Goal: Task Accomplishment & Management: Use online tool/utility

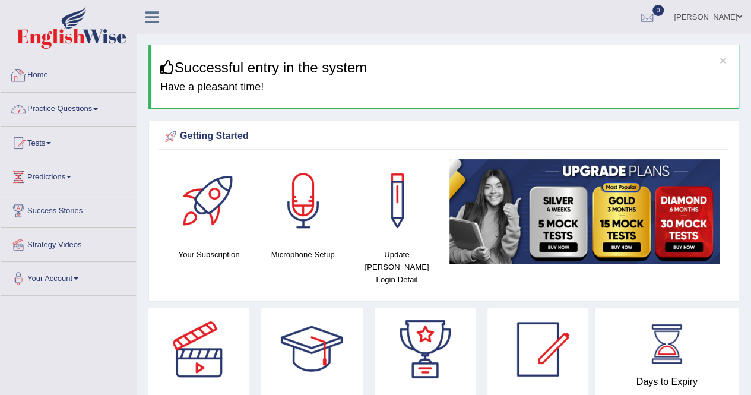
click at [47, 107] on link "Practice Questions" at bounding box center [68, 108] width 135 height 30
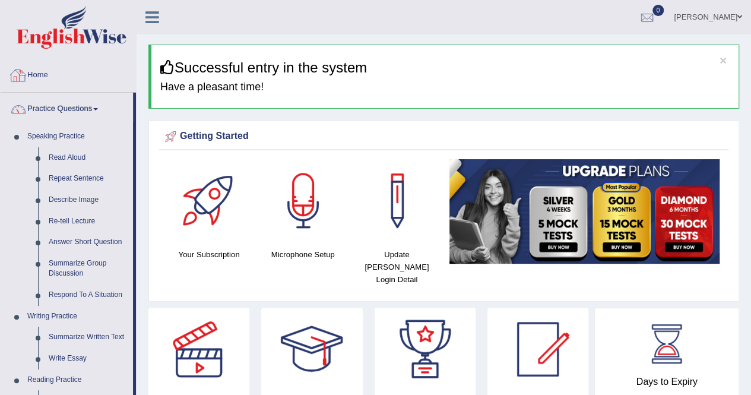
click at [26, 74] on div at bounding box center [18, 75] width 18 height 18
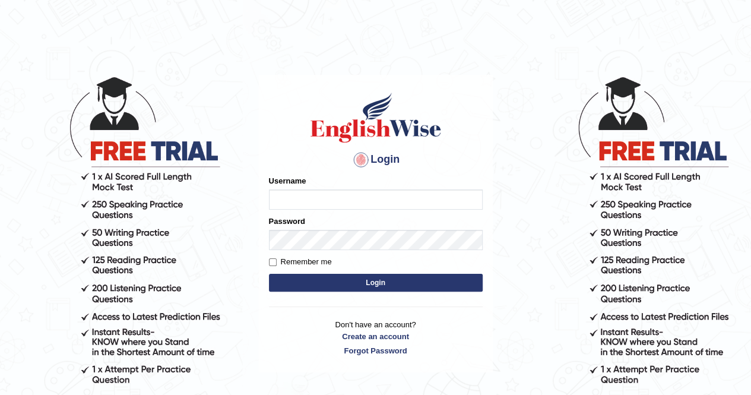
click at [277, 186] on label "Username" at bounding box center [287, 180] width 37 height 11
click at [277, 189] on input "Username" at bounding box center [376, 199] width 214 height 20
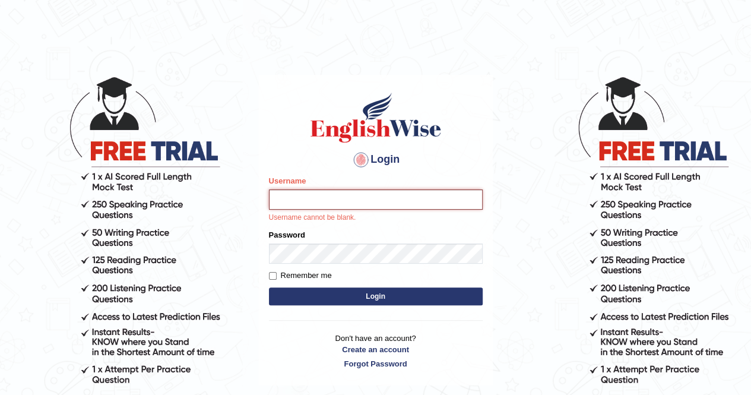
click at [356, 208] on input "Username" at bounding box center [376, 199] width 214 height 20
type input "mustafaD"
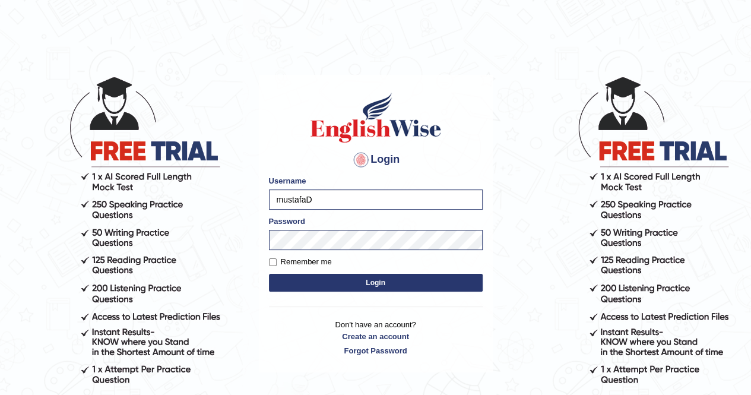
click at [377, 279] on button "Login" at bounding box center [376, 283] width 214 height 18
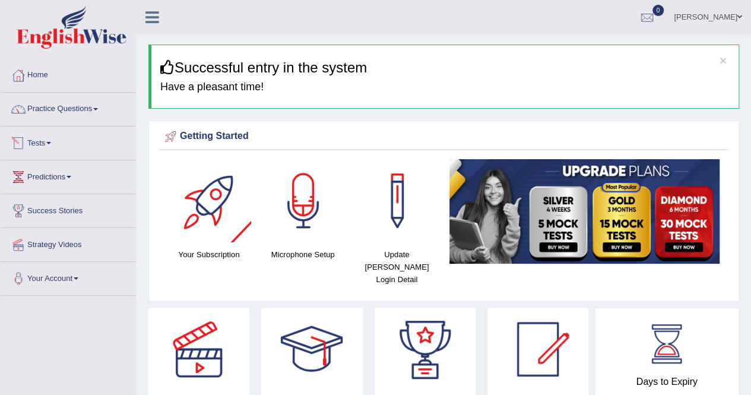
click at [40, 152] on link "Tests" at bounding box center [68, 141] width 135 height 30
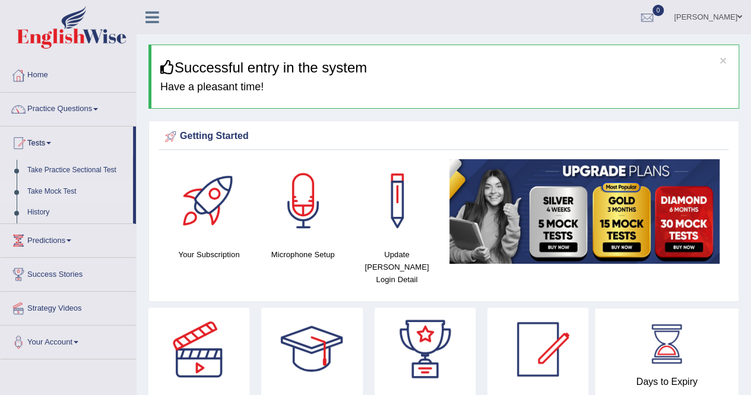
click at [62, 189] on link "Take Mock Test" at bounding box center [77, 191] width 111 height 21
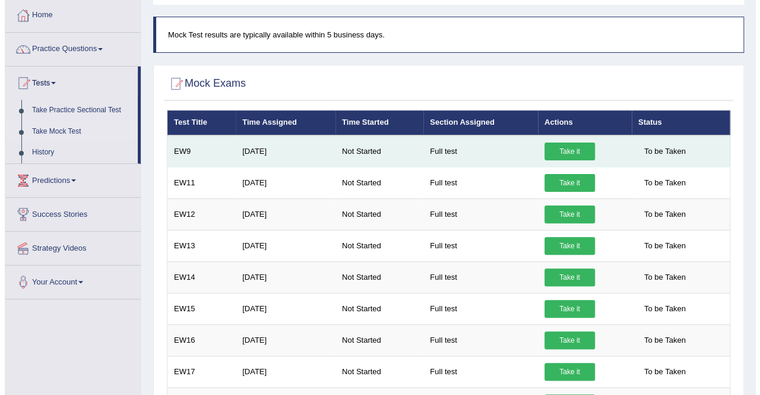
scroll to position [119, 0]
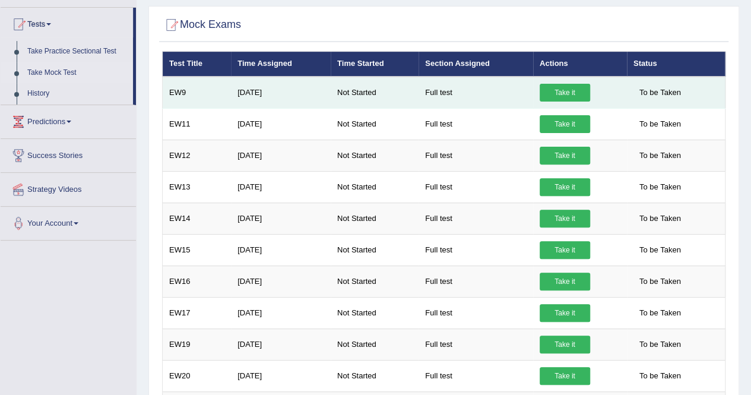
click at [553, 92] on link "Take it" at bounding box center [565, 93] width 50 height 18
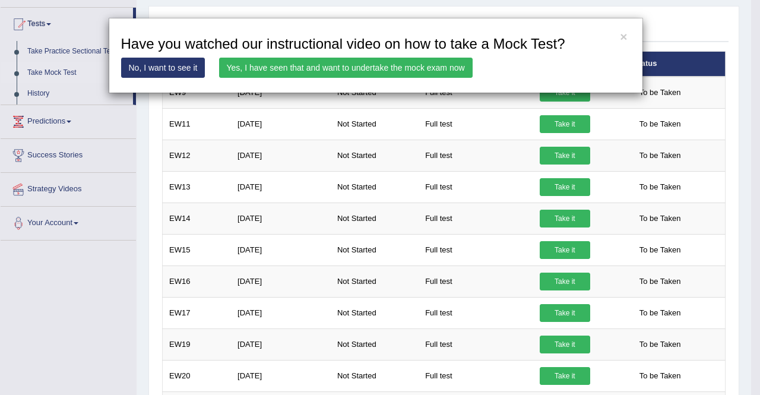
click at [365, 68] on link "Yes, I have seen that and want to undertake the mock exam now" at bounding box center [346, 68] width 254 height 20
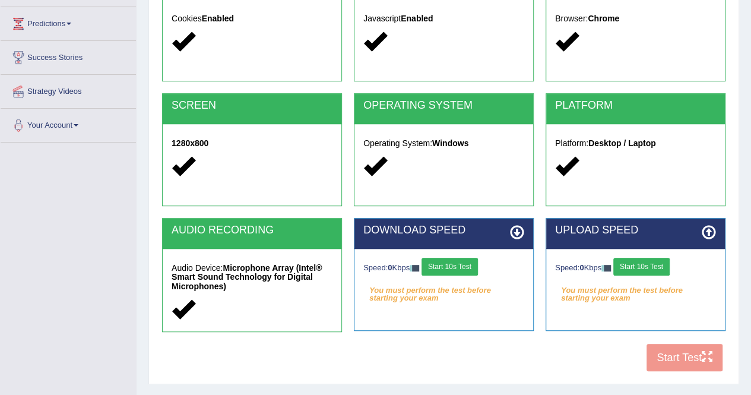
scroll to position [228, 0]
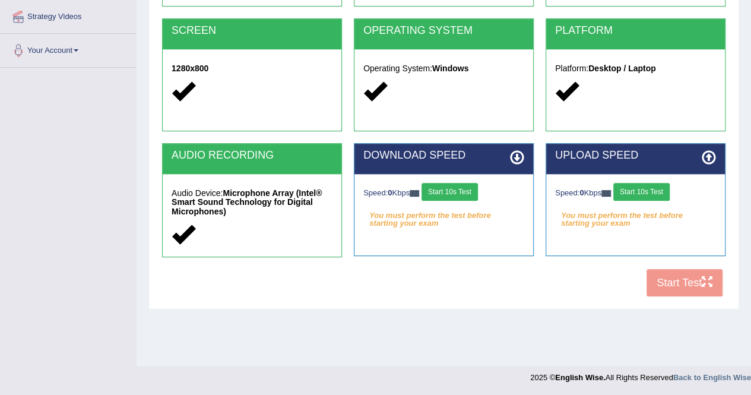
click at [467, 191] on button "Start 10s Test" at bounding box center [450, 192] width 56 height 18
click at [653, 192] on button "Start 10s Test" at bounding box center [641, 192] width 56 height 18
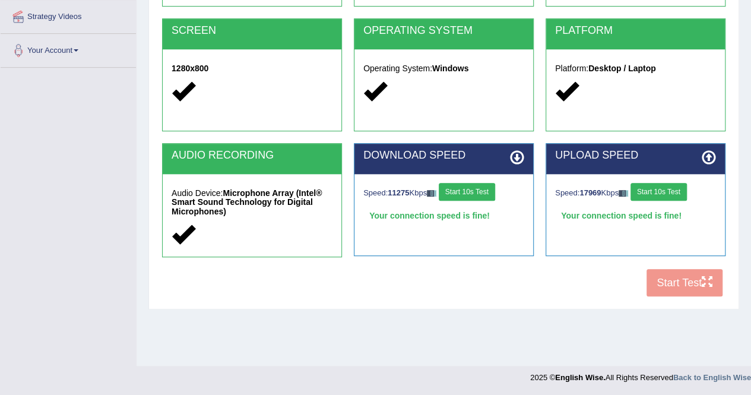
click at [670, 192] on button "Start 10s Test" at bounding box center [659, 192] width 56 height 18
click at [685, 286] on button "Start Test" at bounding box center [685, 282] width 76 height 27
